Goal: Information Seeking & Learning: Learn about a topic

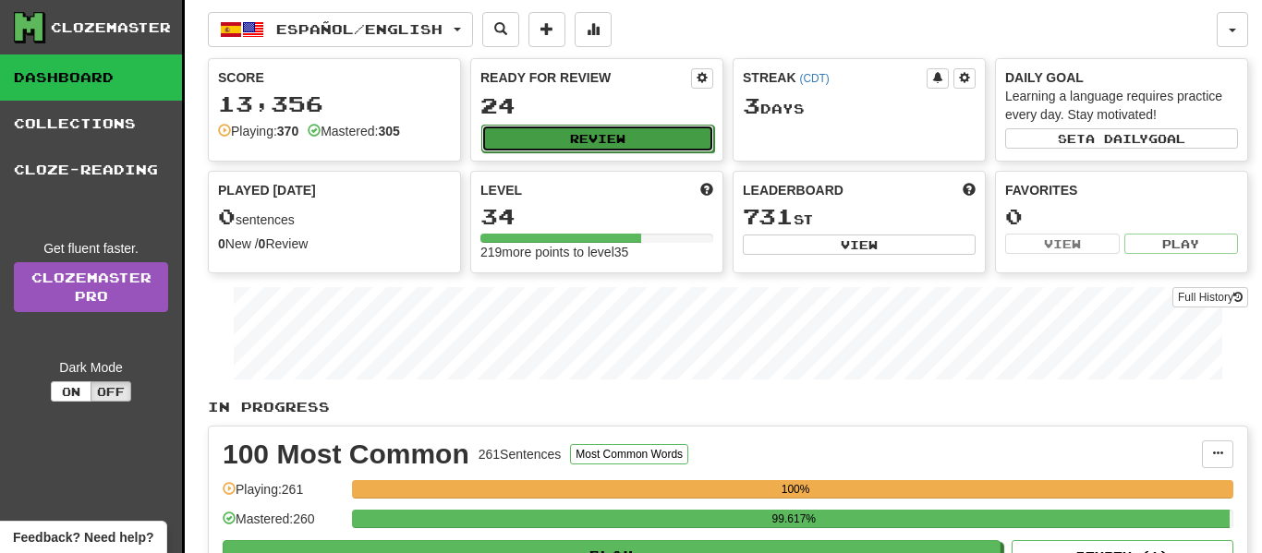
click at [563, 149] on button "Review" at bounding box center [597, 139] width 233 height 28
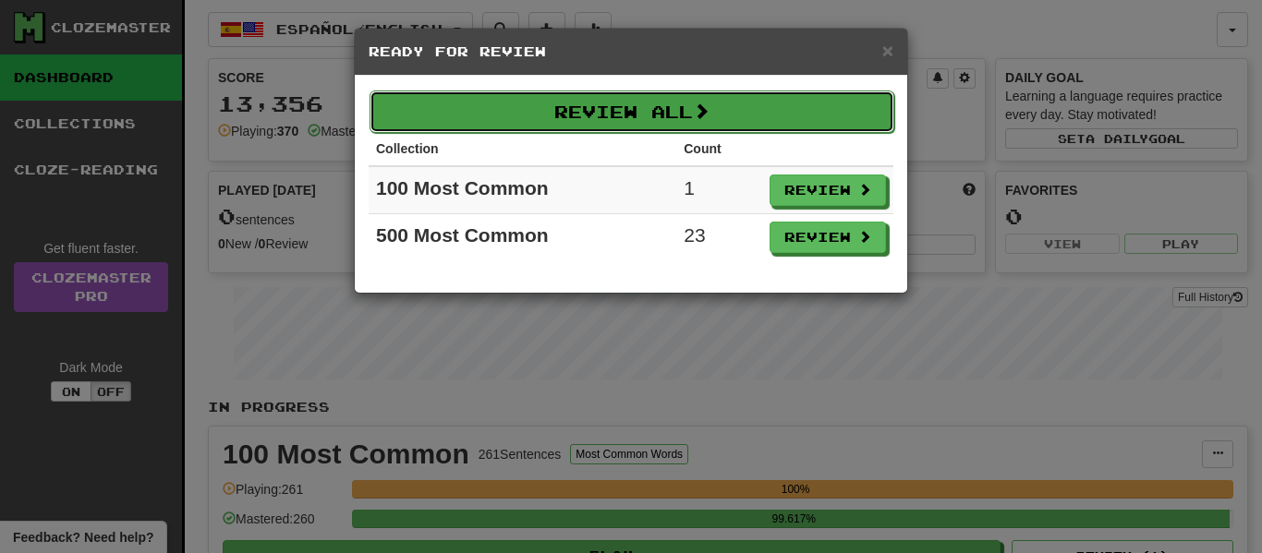
click at [568, 111] on button "Review All" at bounding box center [631, 112] width 525 height 42
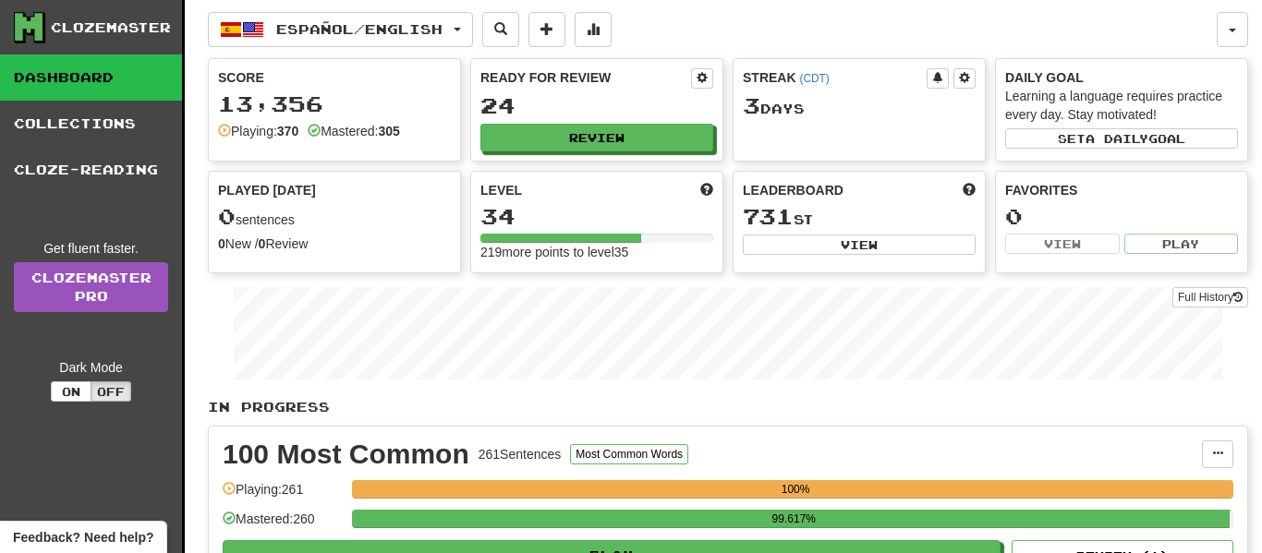
select select "**"
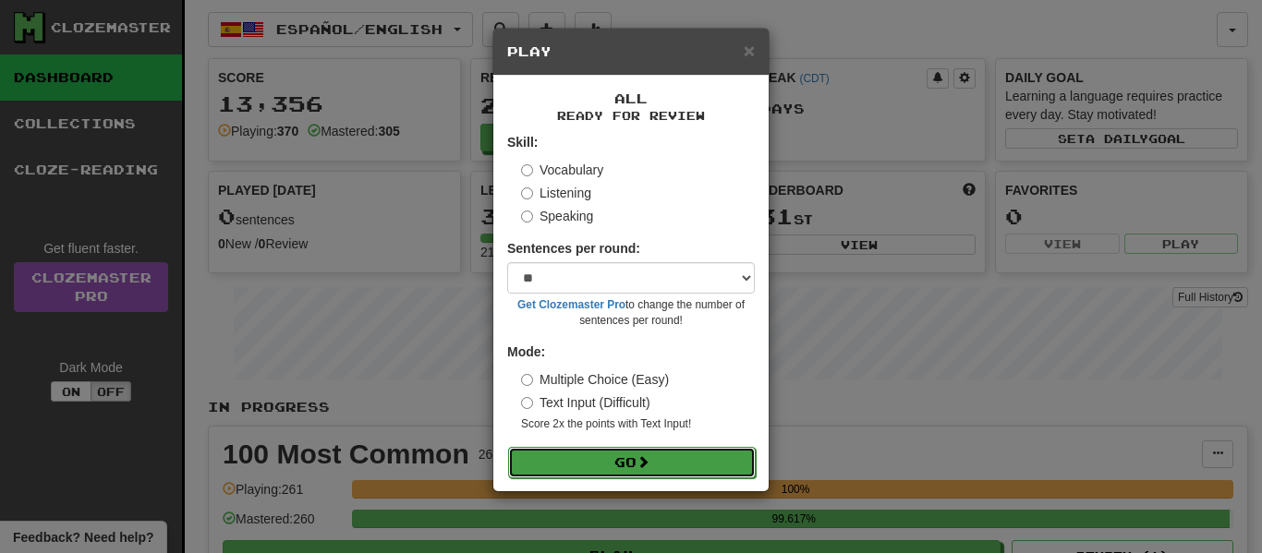
click at [630, 457] on button "Go" at bounding box center [632, 462] width 248 height 31
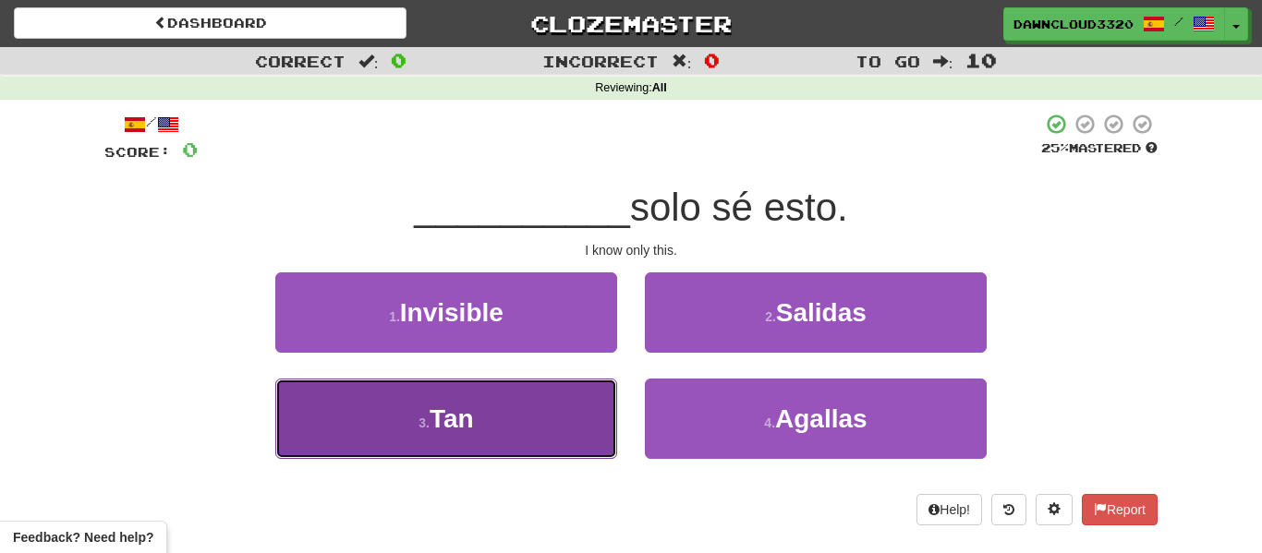
click at [550, 437] on button "3 . Tan" at bounding box center [446, 419] width 342 height 80
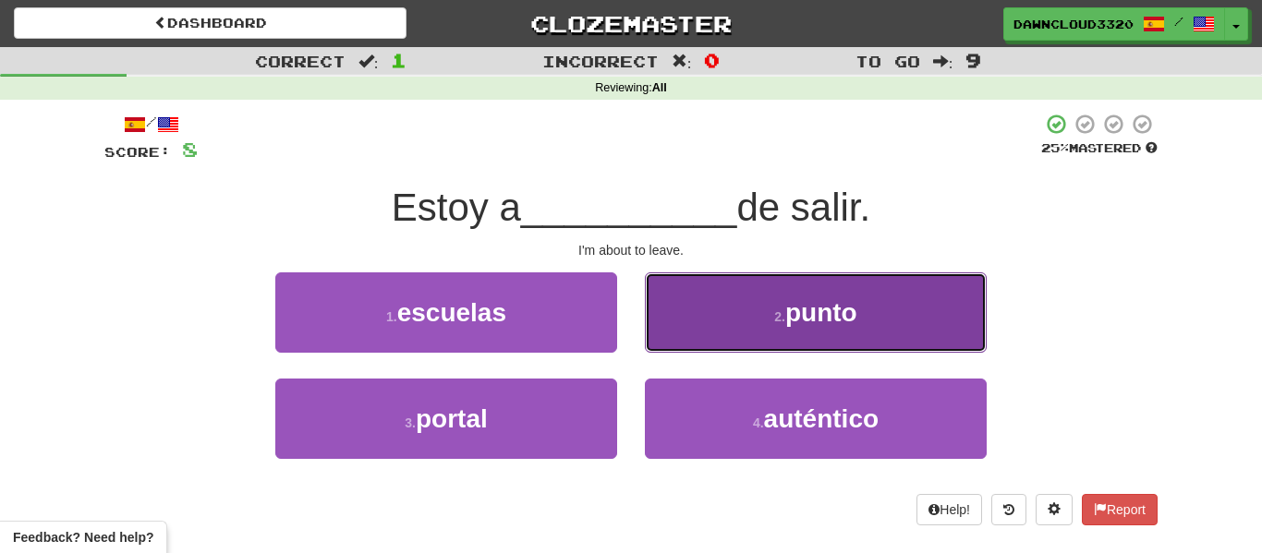
click at [756, 296] on button "2 . punto" at bounding box center [816, 312] width 342 height 80
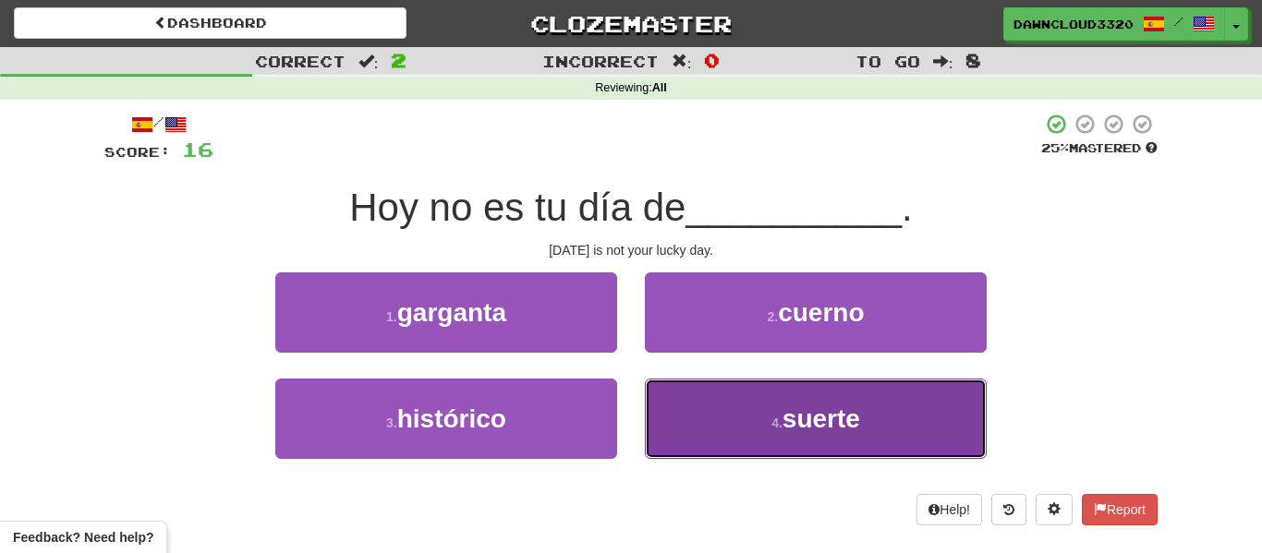
click at [884, 409] on button "4 . suerte" at bounding box center [816, 419] width 342 height 80
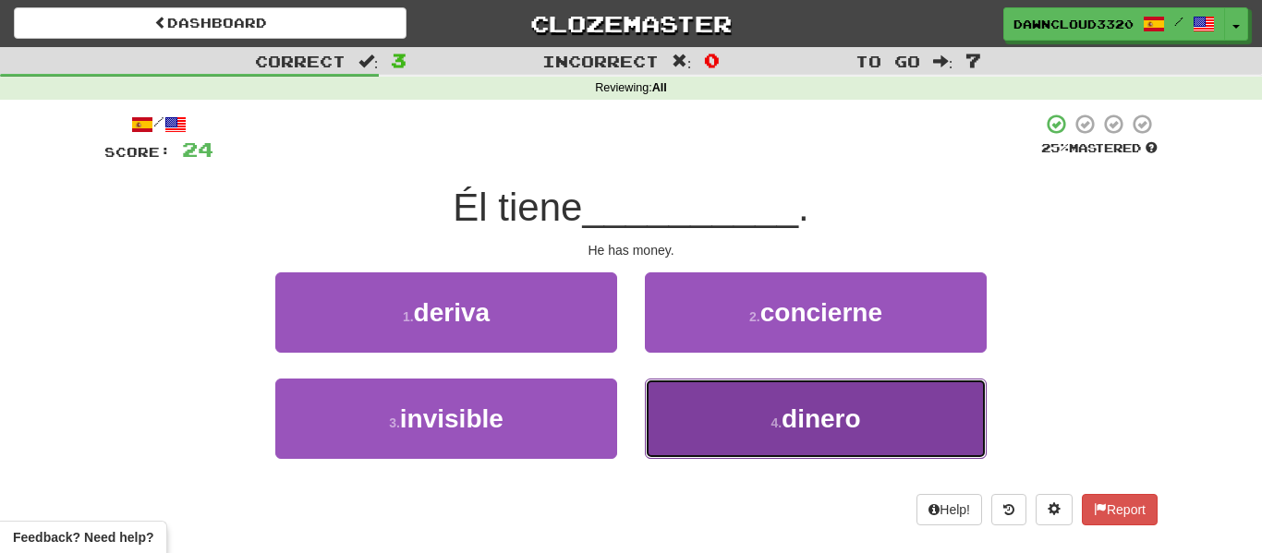
click at [730, 405] on button "4 . dinero" at bounding box center [816, 419] width 342 height 80
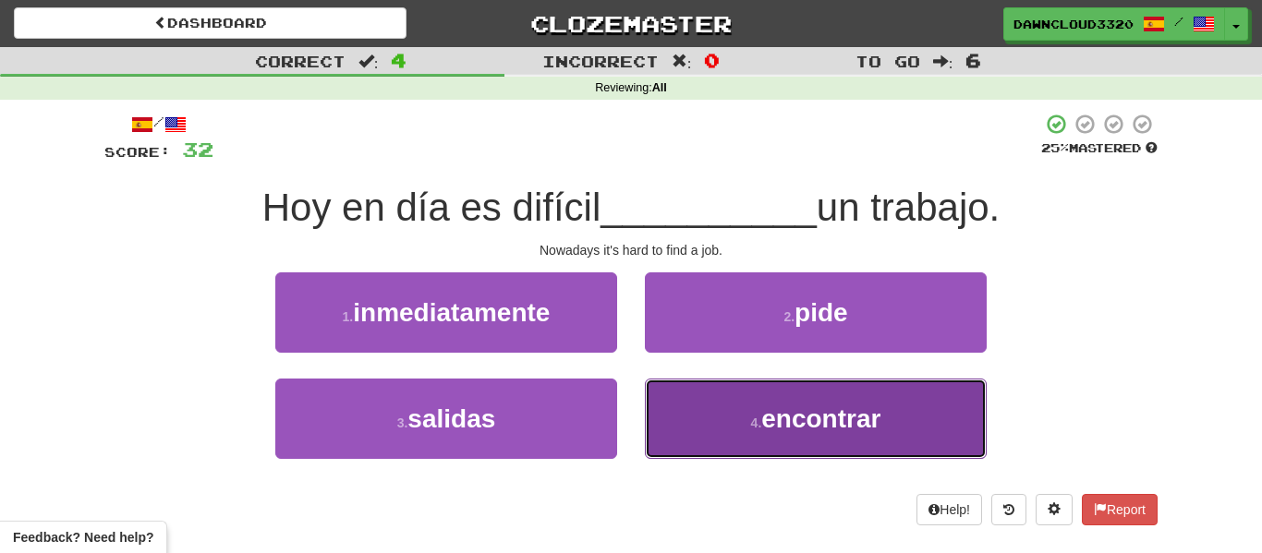
click at [727, 421] on button "4 . encontrar" at bounding box center [816, 419] width 342 height 80
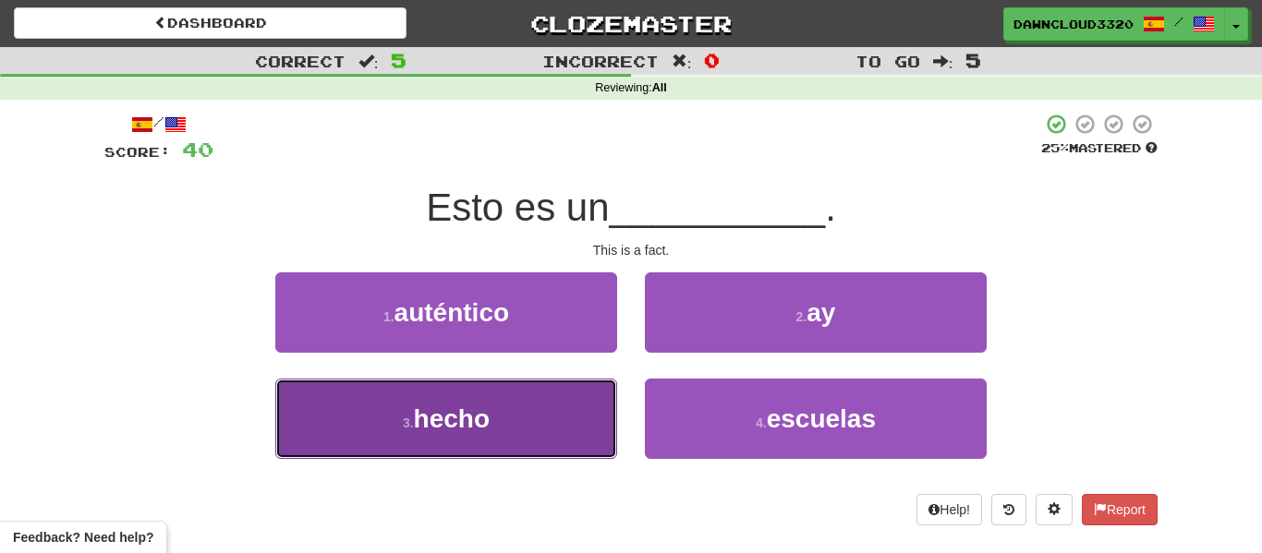
click at [570, 432] on button "3 . hecho" at bounding box center [446, 419] width 342 height 80
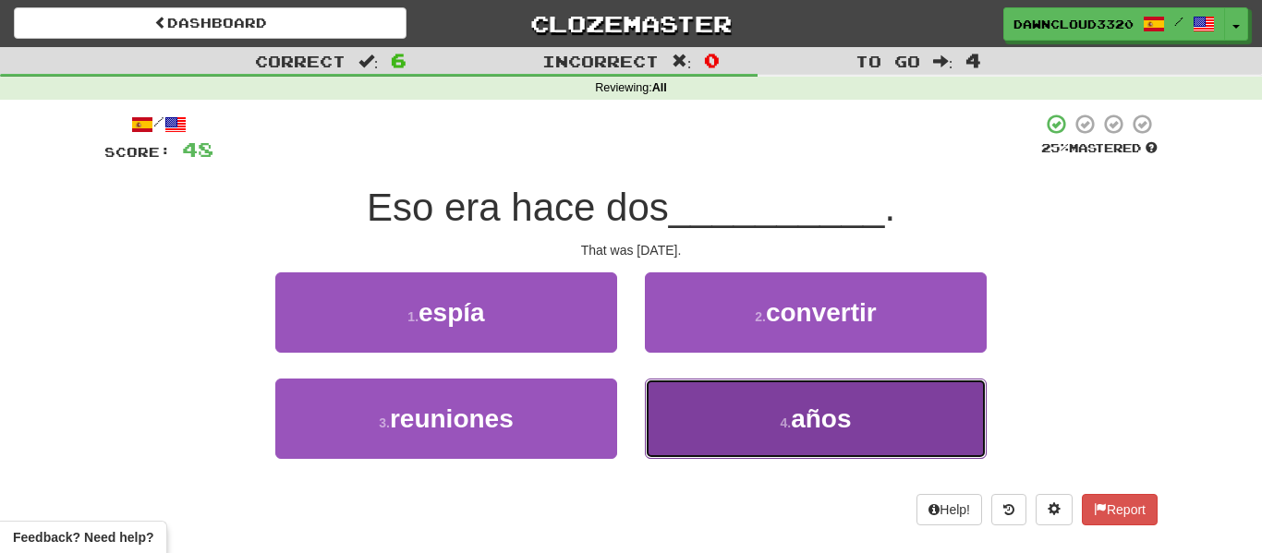
click at [796, 428] on span "años" at bounding box center [821, 419] width 60 height 29
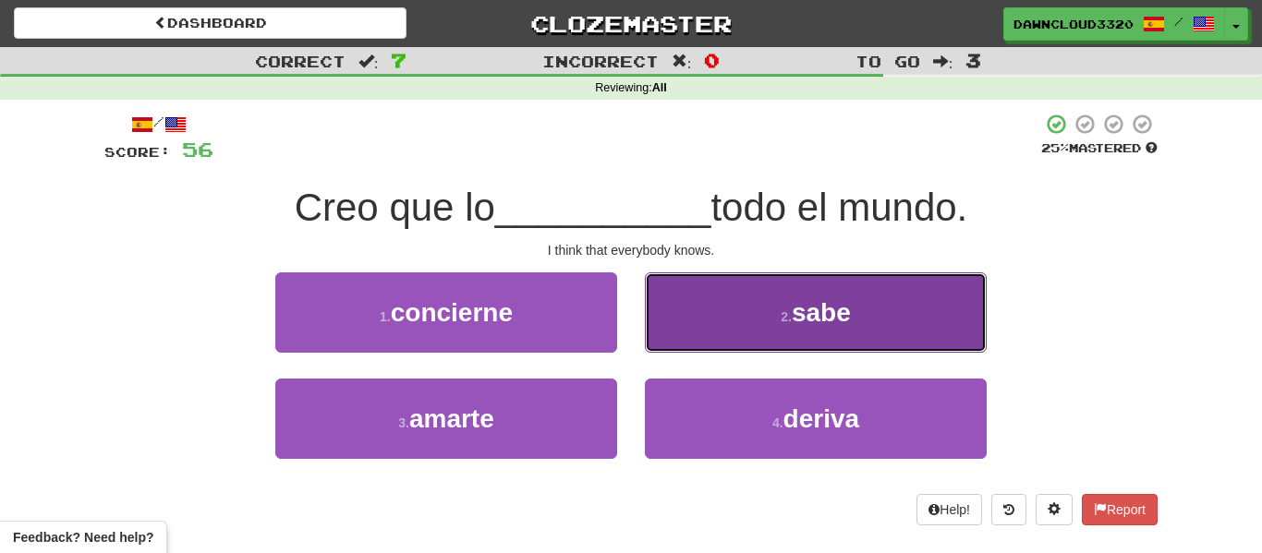
click at [770, 319] on button "2 . sabe" at bounding box center [816, 312] width 342 height 80
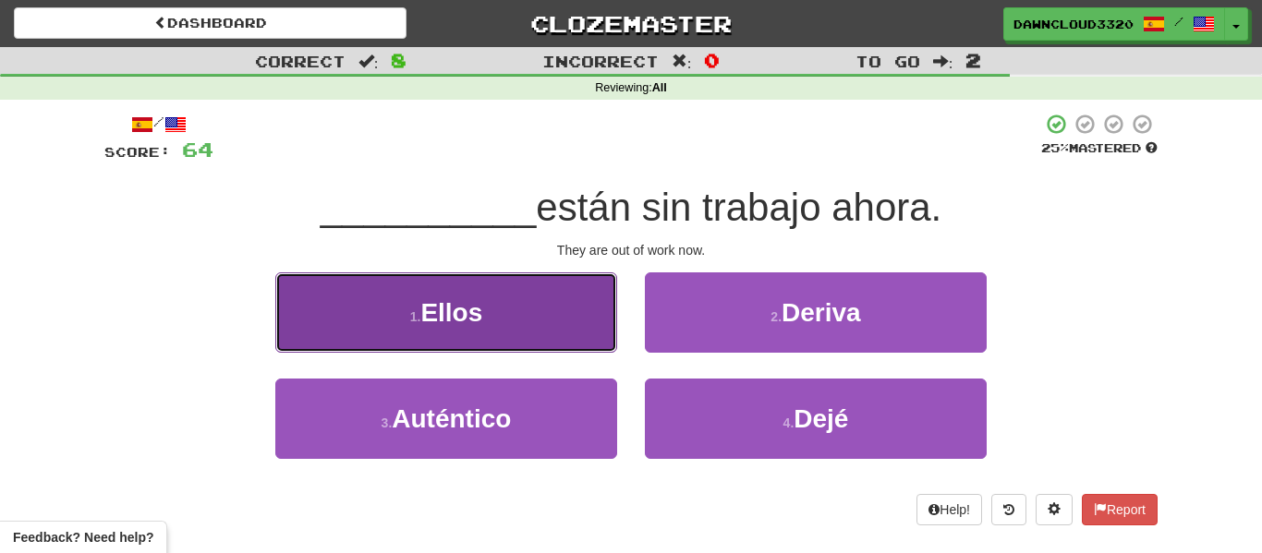
click at [538, 293] on button "1 . Ellos" at bounding box center [446, 312] width 342 height 80
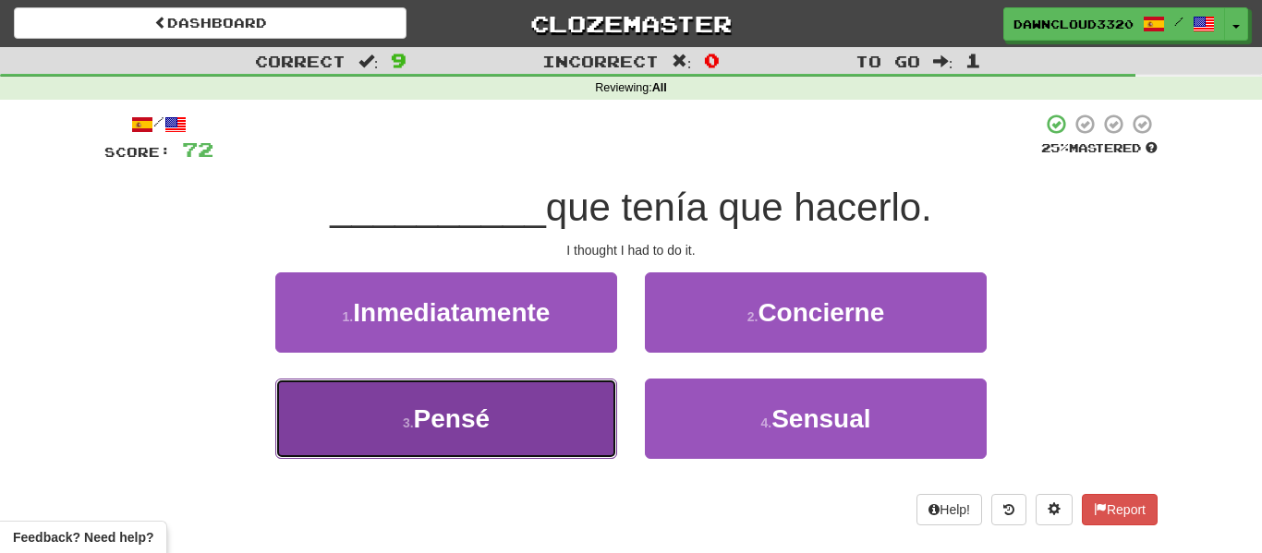
click at [548, 417] on button "3 . Pensé" at bounding box center [446, 419] width 342 height 80
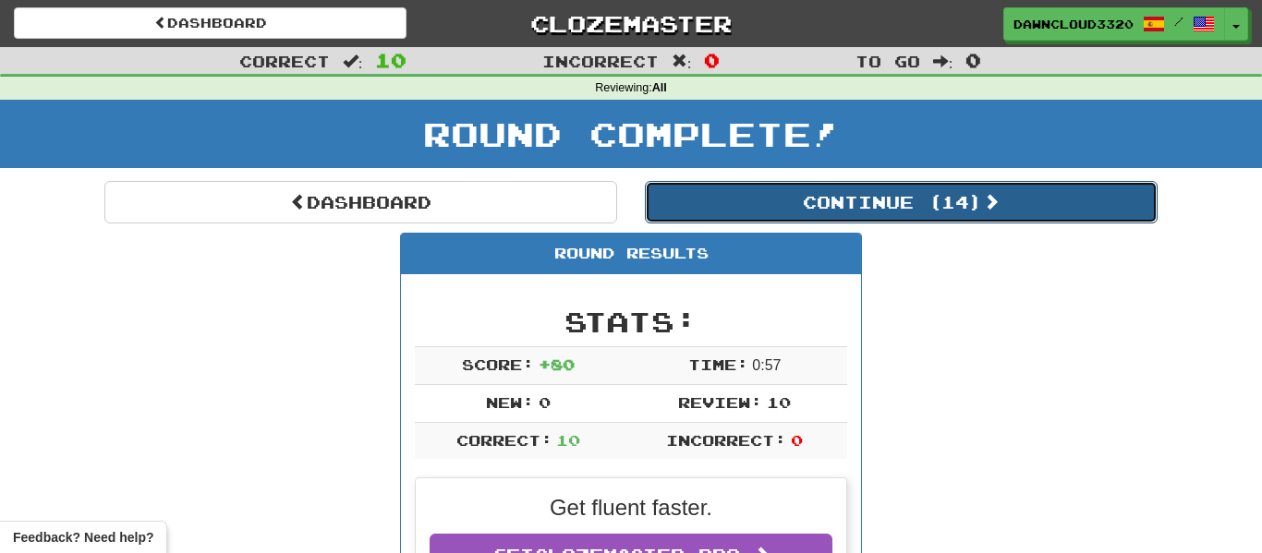
click at [886, 191] on button "Continue ( 14 )" at bounding box center [901, 202] width 513 height 42
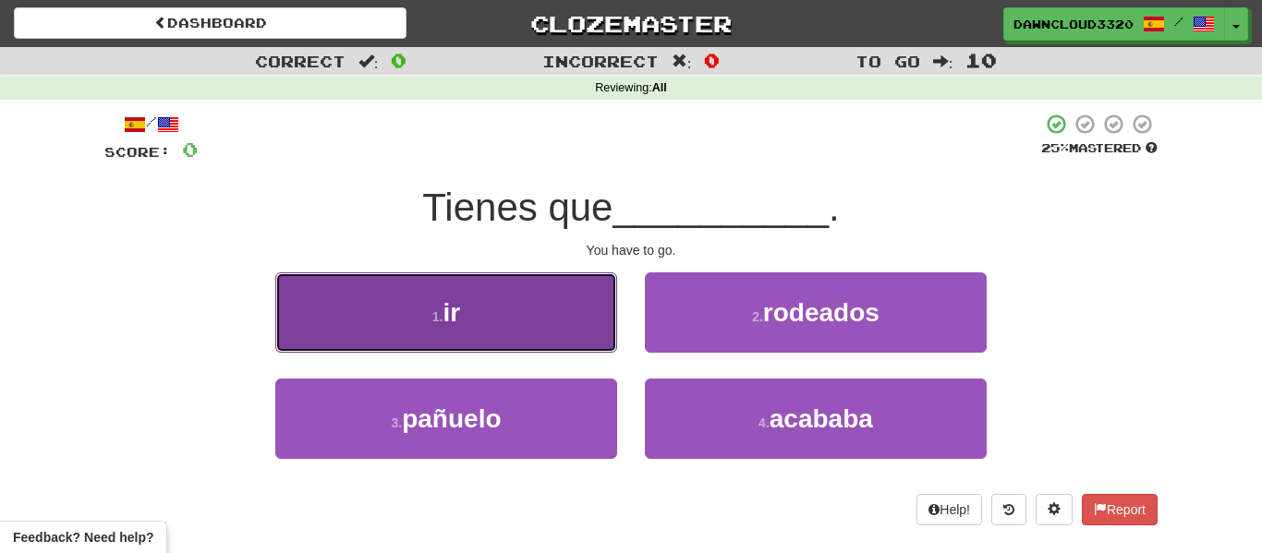
click at [542, 296] on button "1 . ir" at bounding box center [446, 312] width 342 height 80
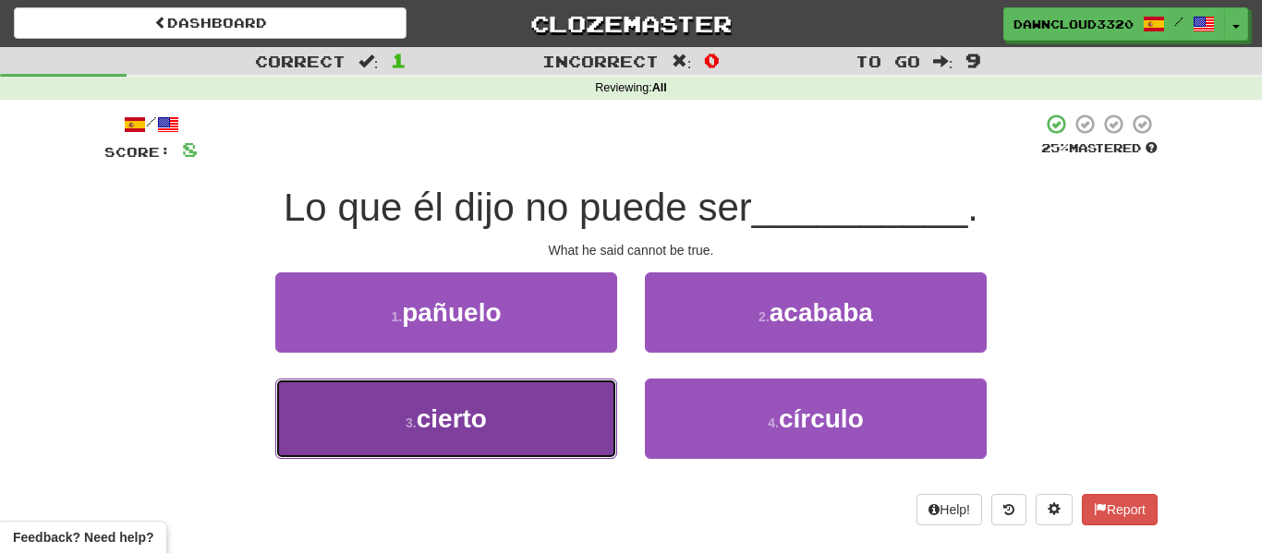
click at [479, 416] on span "cierto" at bounding box center [452, 419] width 70 height 29
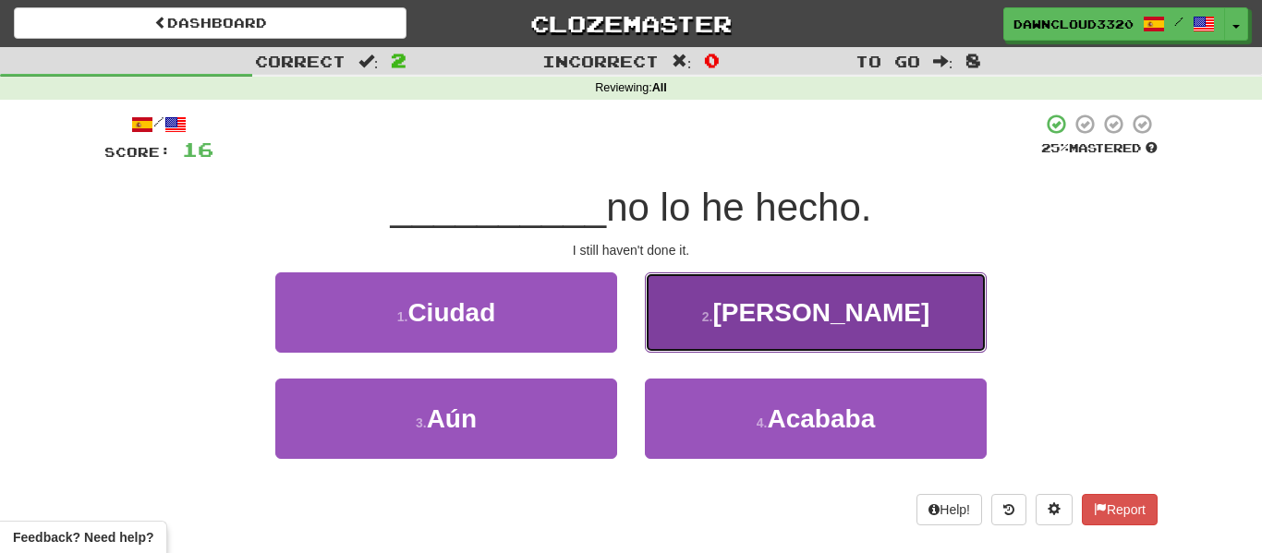
click at [879, 308] on button "2 . Cruce" at bounding box center [816, 312] width 342 height 80
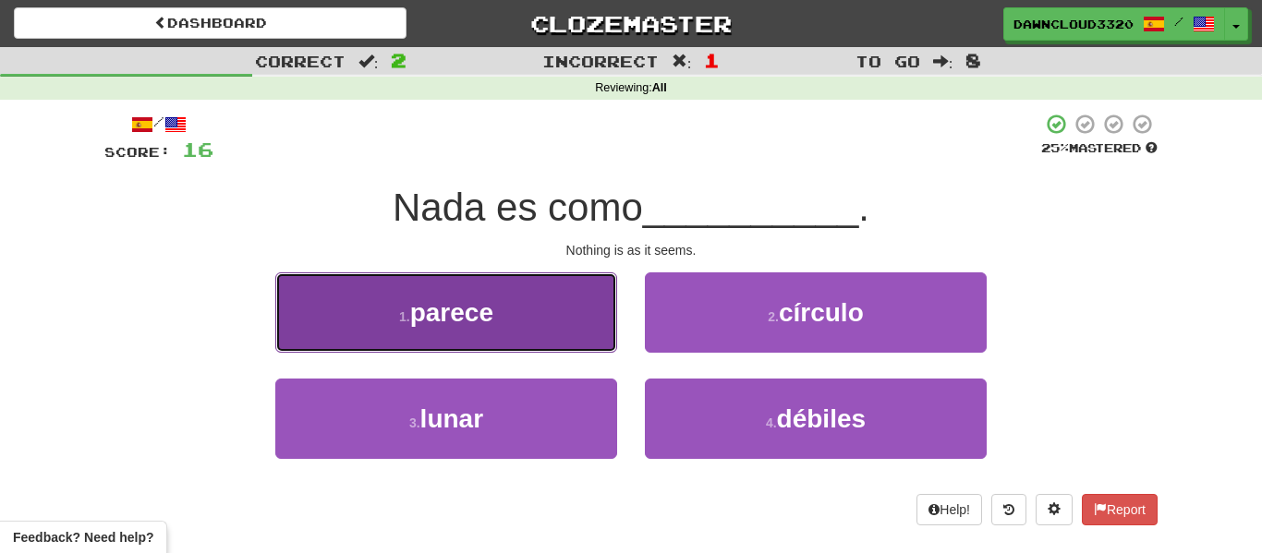
click at [558, 324] on button "1 . parece" at bounding box center [446, 312] width 342 height 80
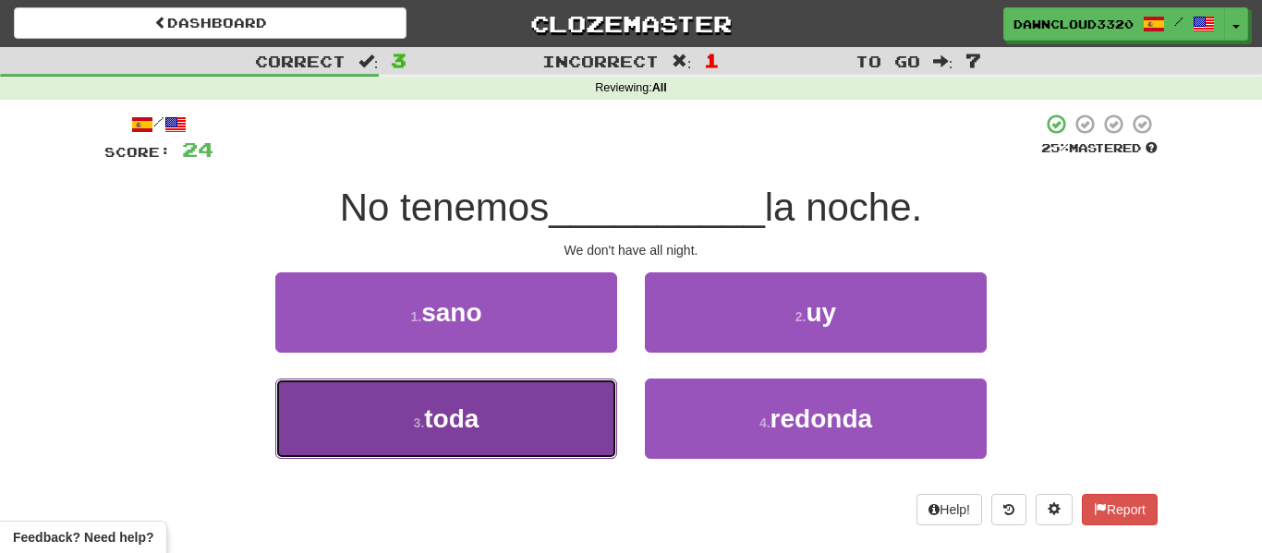
click at [512, 423] on button "3 . toda" at bounding box center [446, 419] width 342 height 80
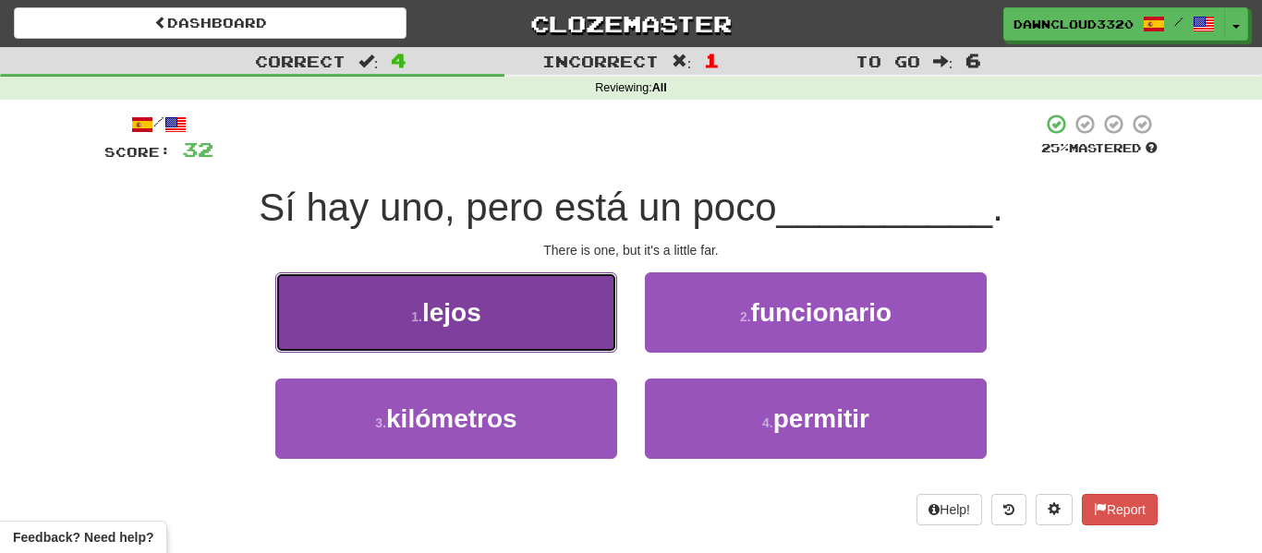
click at [420, 327] on button "1 . lejos" at bounding box center [446, 312] width 342 height 80
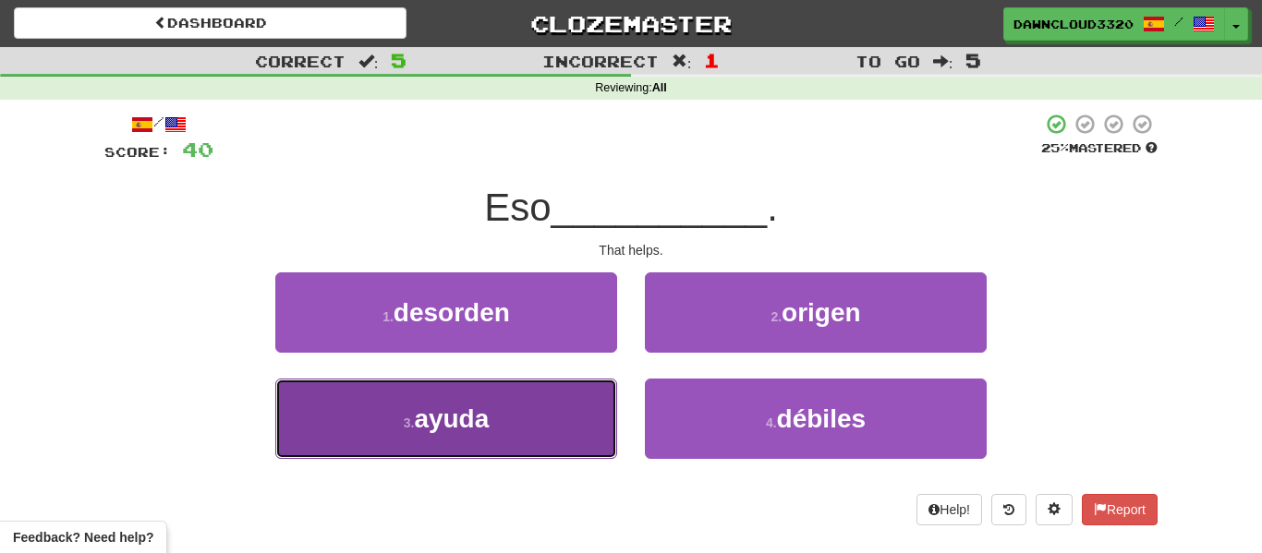
click at [567, 417] on button "3 . ayuda" at bounding box center [446, 419] width 342 height 80
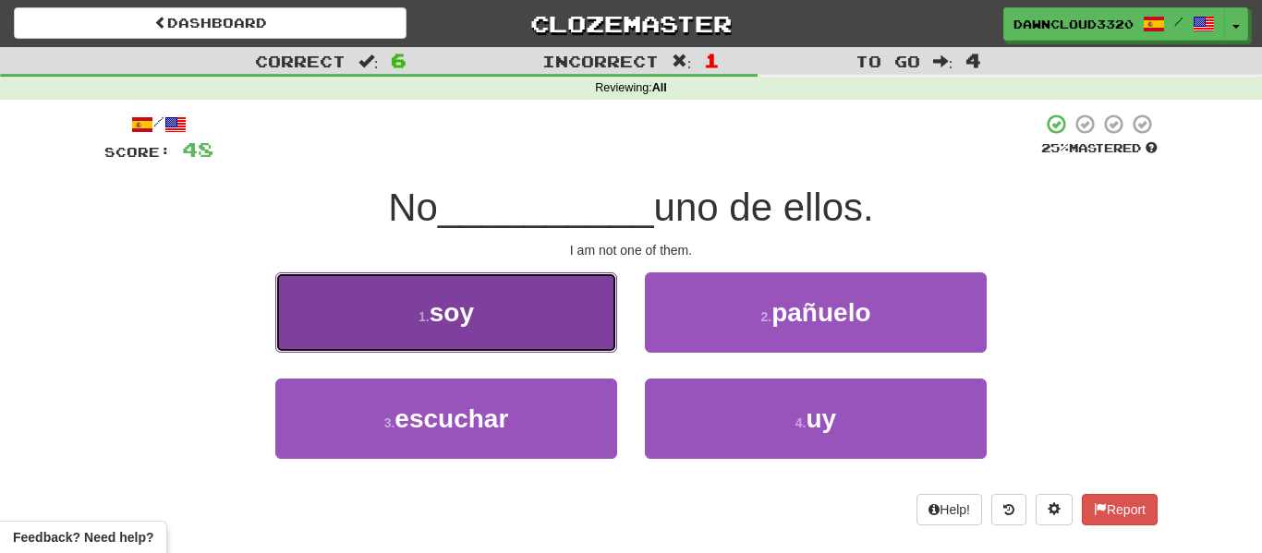
click at [375, 314] on button "1 . soy" at bounding box center [446, 312] width 342 height 80
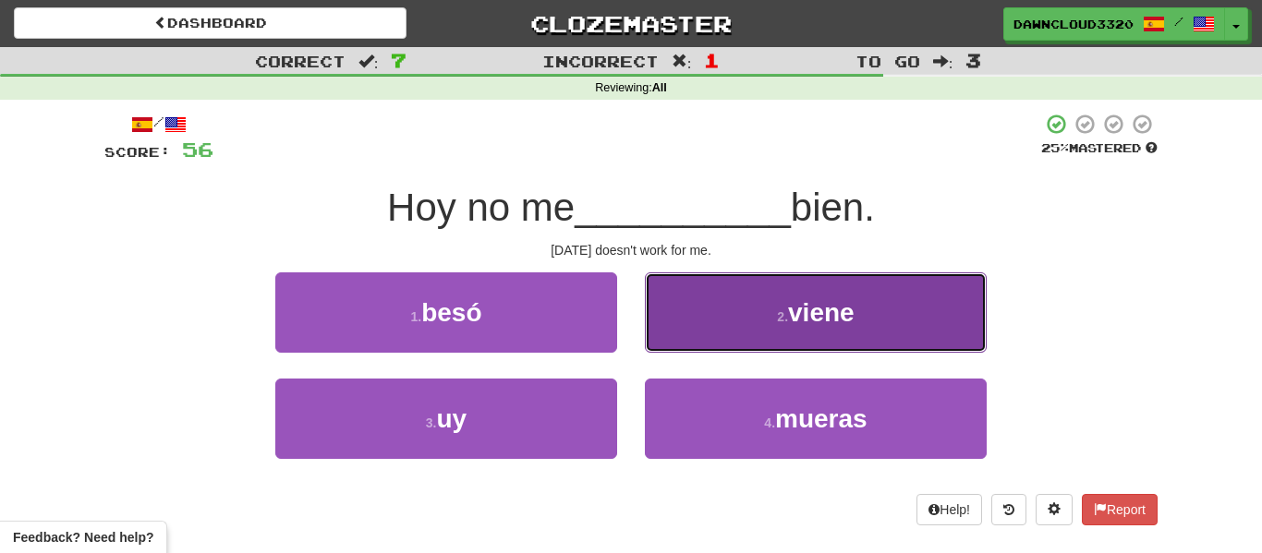
click at [771, 325] on button "2 . viene" at bounding box center [816, 312] width 342 height 80
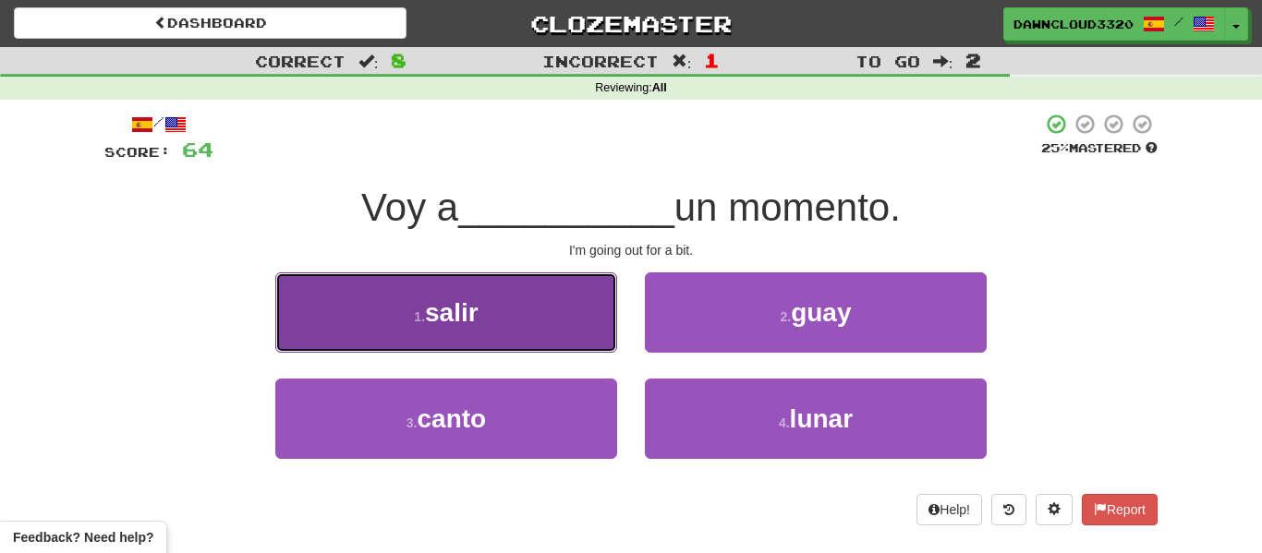
click at [514, 315] on button "1 . salir" at bounding box center [446, 312] width 342 height 80
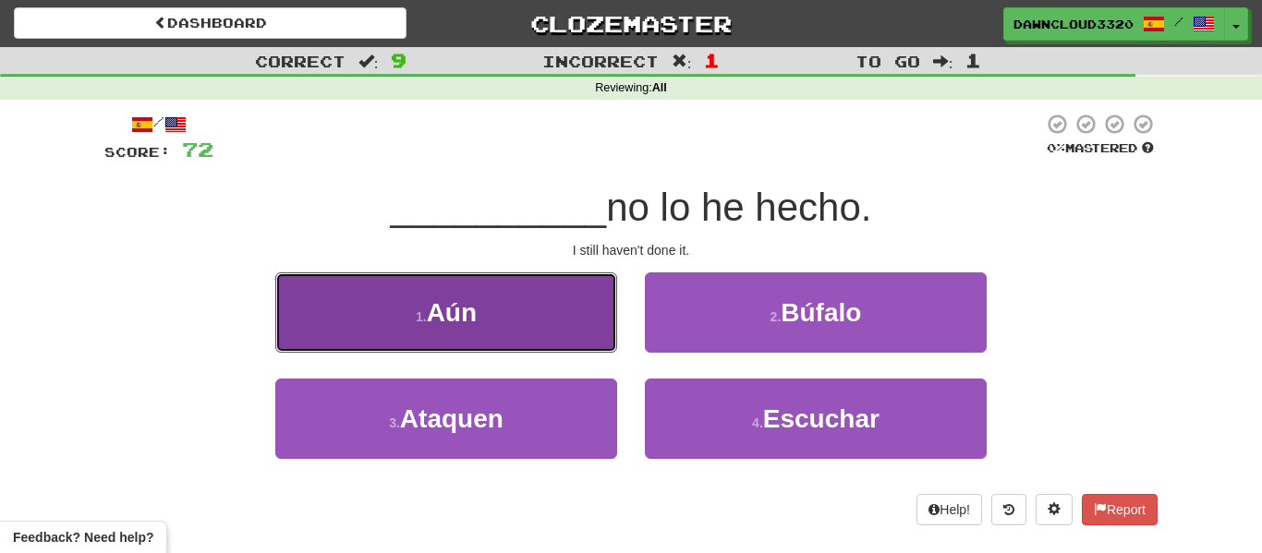
click at [489, 328] on button "1 . Aún" at bounding box center [446, 312] width 342 height 80
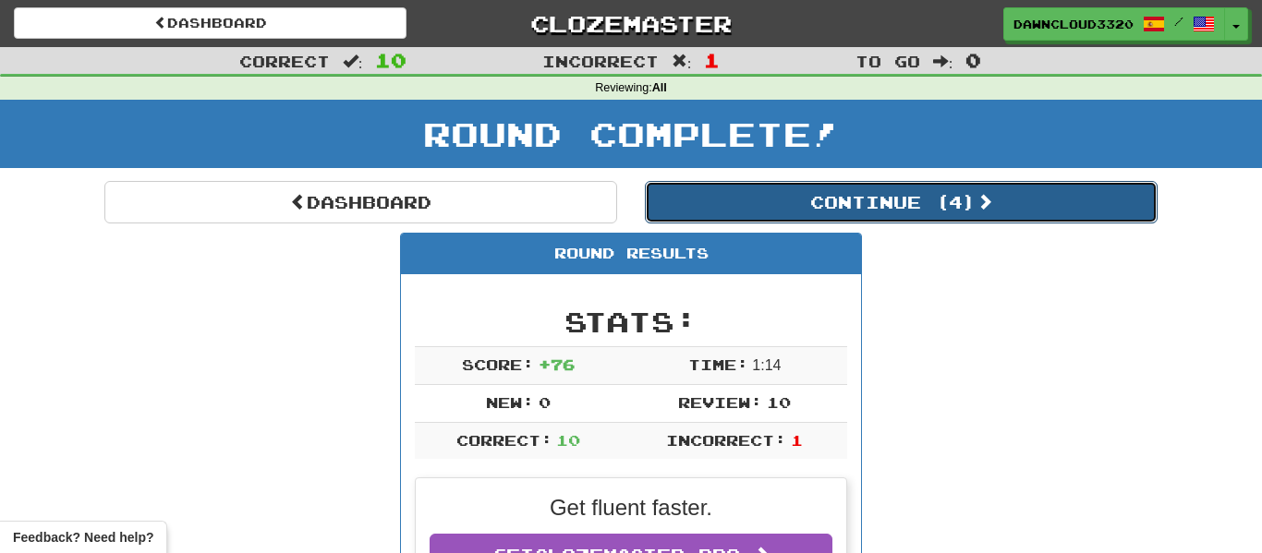
click at [811, 211] on button "Continue ( 4 )" at bounding box center [901, 202] width 513 height 42
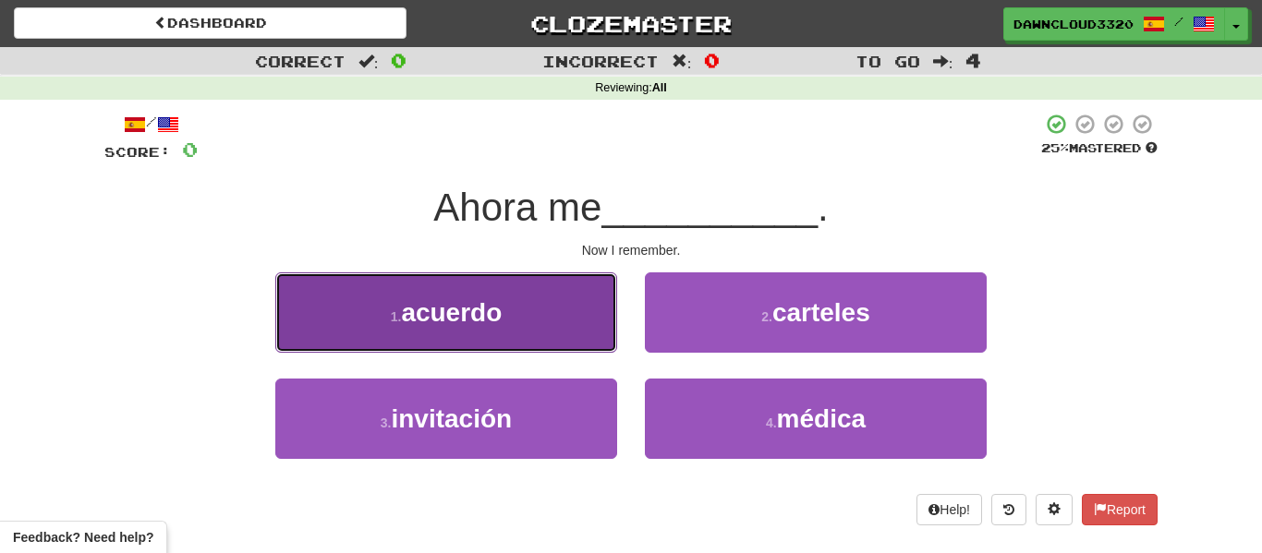
click at [485, 286] on button "1 . acuerdo" at bounding box center [446, 312] width 342 height 80
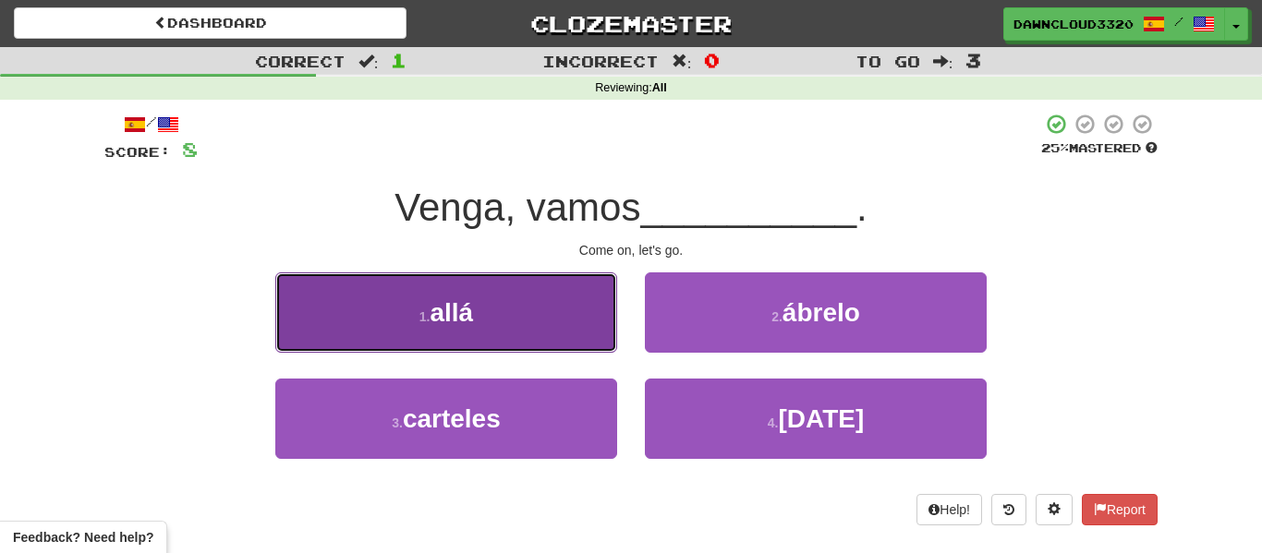
click at [490, 294] on button "1 . allá" at bounding box center [446, 312] width 342 height 80
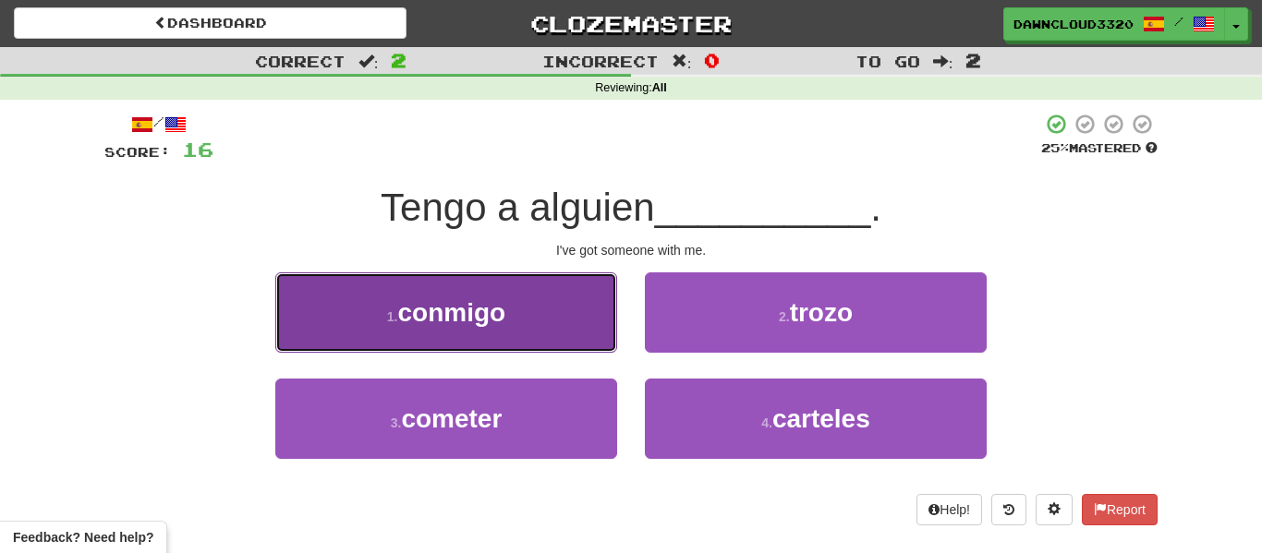
click at [459, 319] on span "conmigo" at bounding box center [452, 312] width 108 height 29
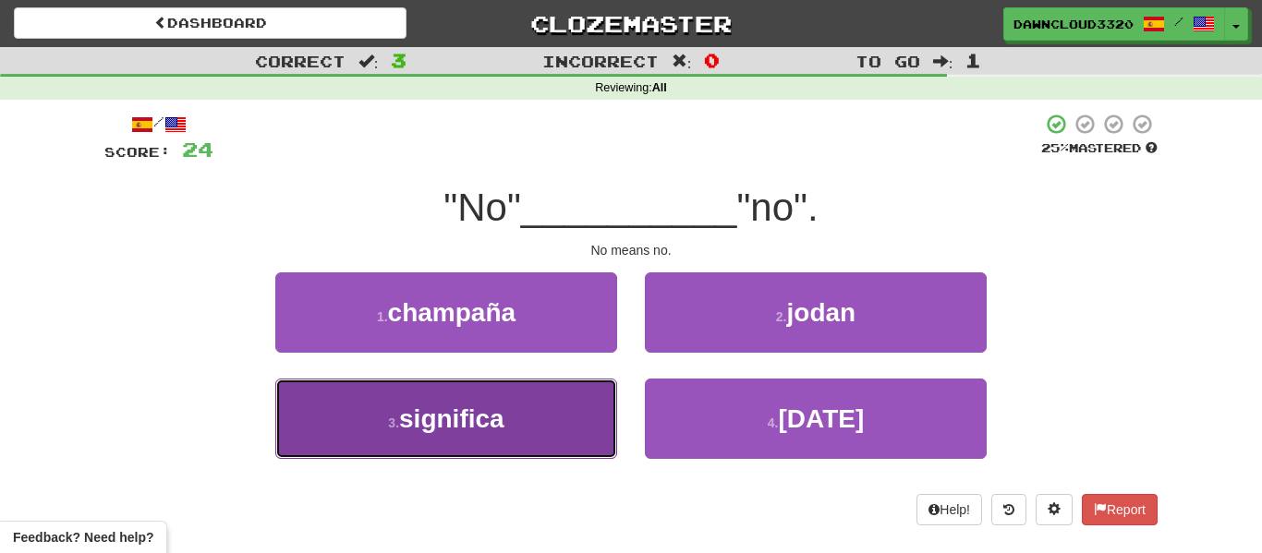
click at [457, 406] on span "significa" at bounding box center [451, 419] width 105 height 29
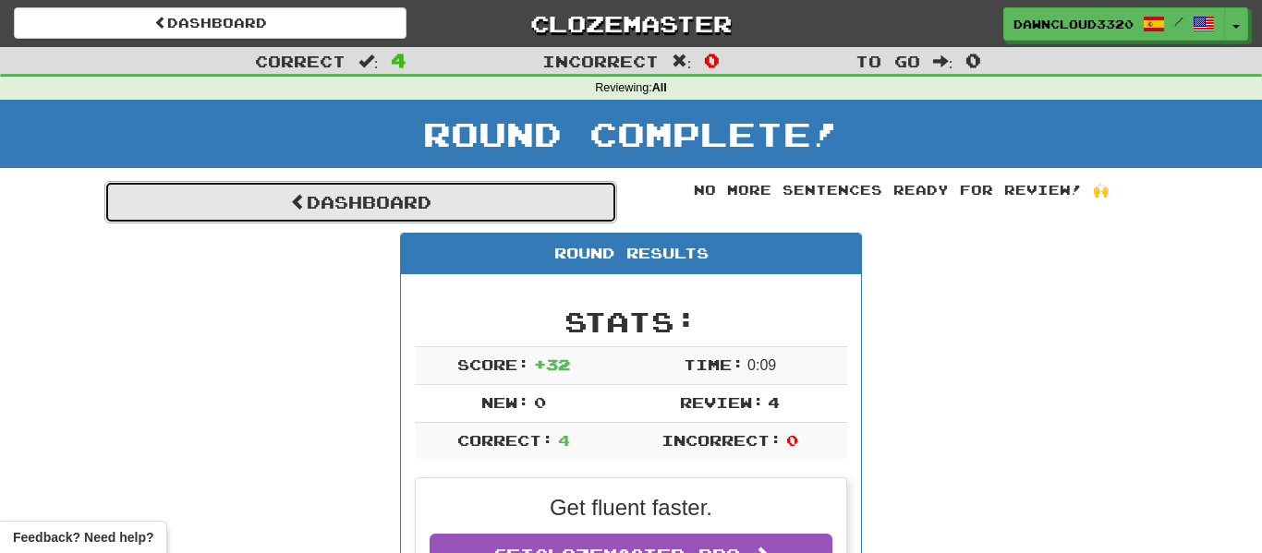
click at [355, 212] on link "Dashboard" at bounding box center [360, 202] width 513 height 42
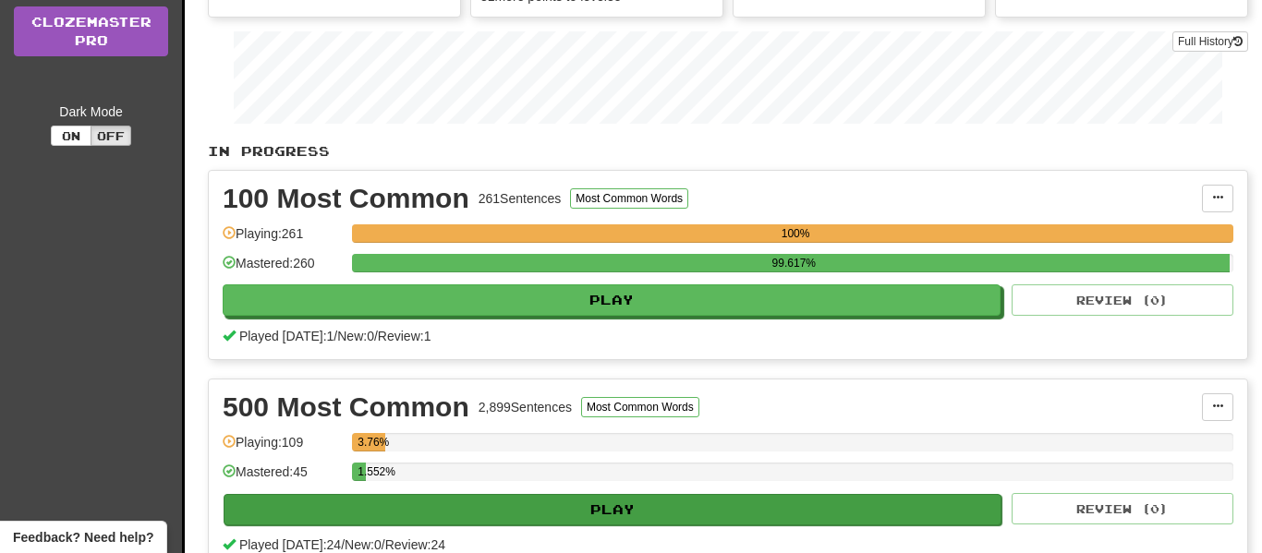
scroll to position [256, 0]
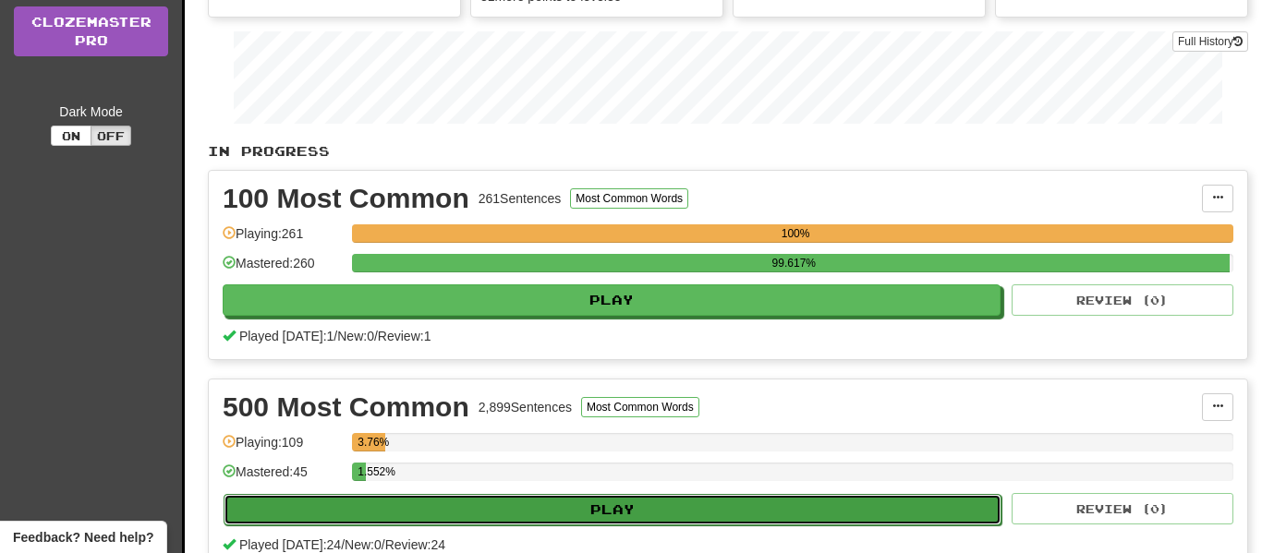
click at [736, 508] on button "Play" at bounding box center [612, 509] width 778 height 31
select select "**"
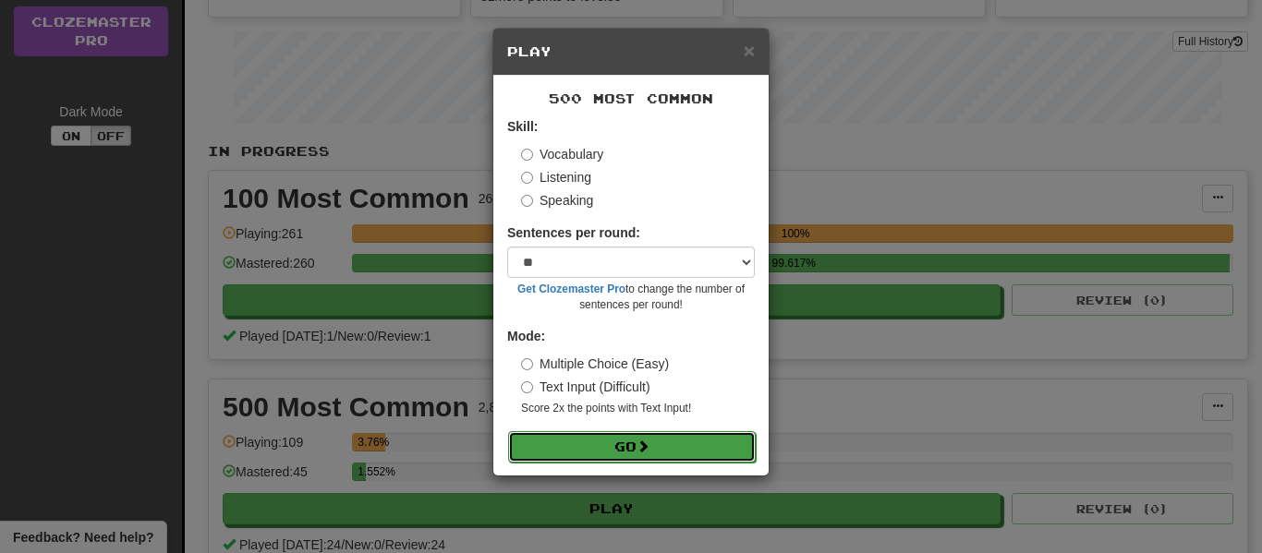
click at [642, 446] on span at bounding box center [642, 446] width 13 height 13
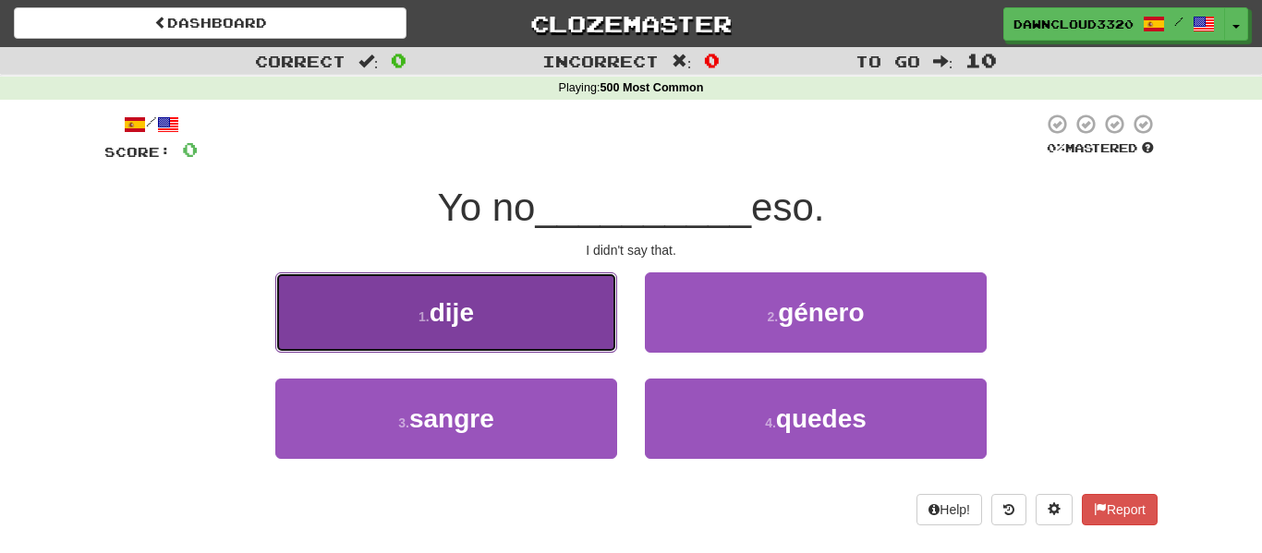
click at [524, 314] on button "1 . dije" at bounding box center [446, 312] width 342 height 80
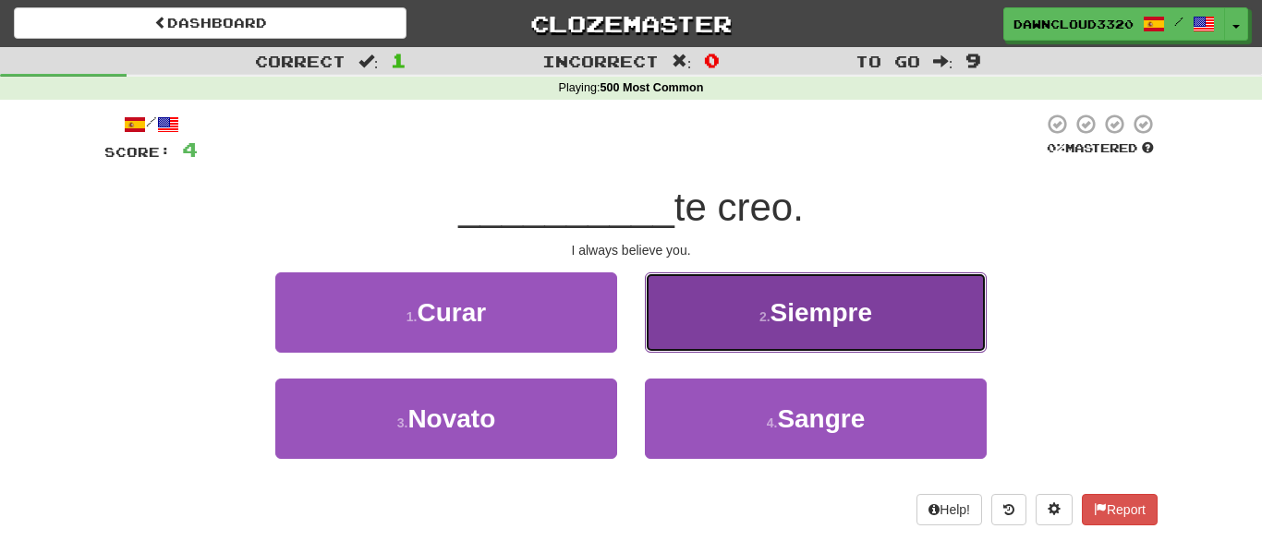
click at [688, 337] on button "2 . Siempre" at bounding box center [816, 312] width 342 height 80
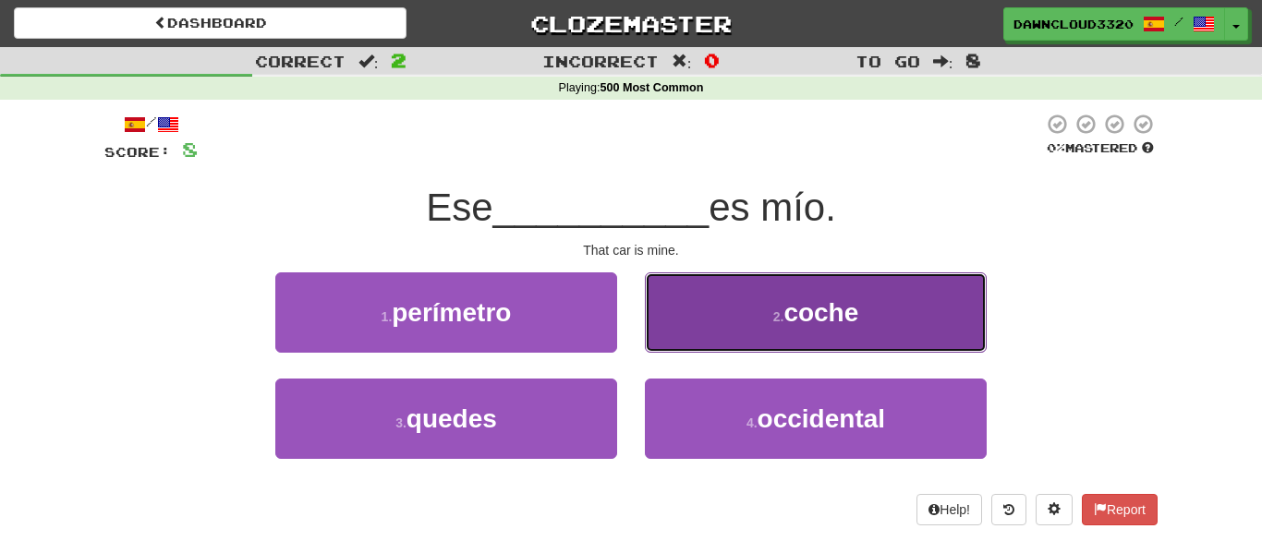
click at [816, 298] on span "coche" at bounding box center [820, 312] width 75 height 29
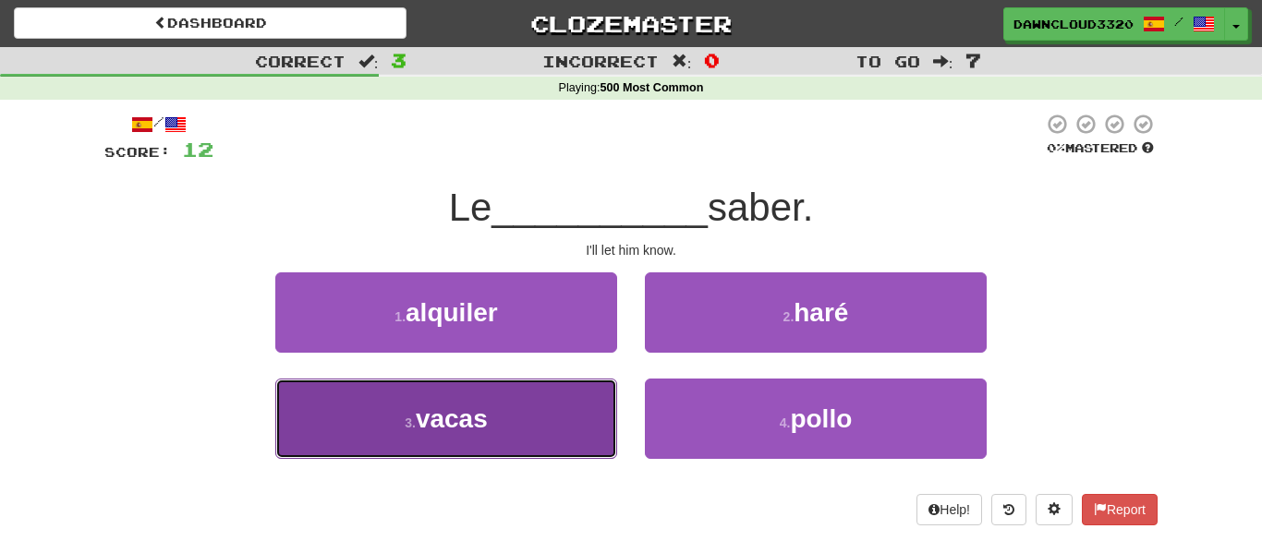
click at [513, 421] on button "3 . vacas" at bounding box center [446, 419] width 342 height 80
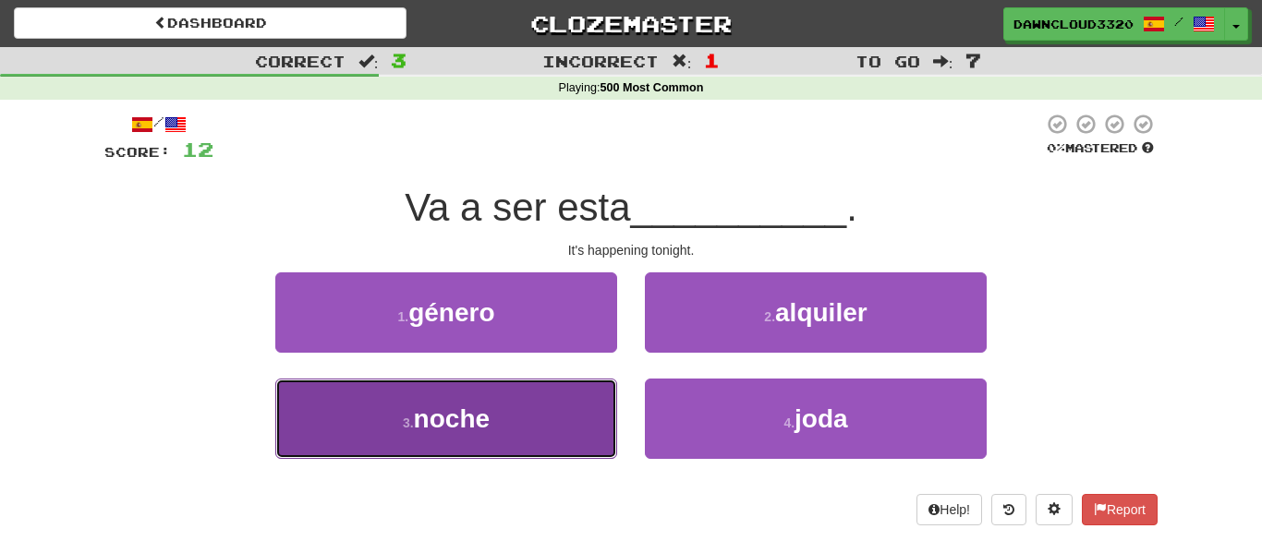
click at [564, 428] on button "3 . noche" at bounding box center [446, 419] width 342 height 80
